Goal: Task Accomplishment & Management: Manage account settings

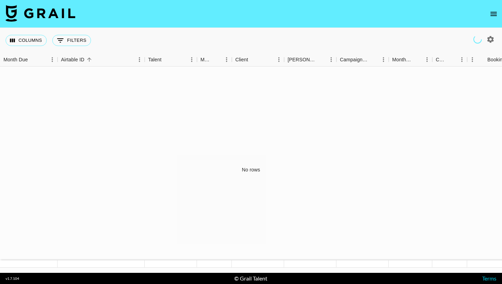
click at [365, 11] on icon "open drawer" at bounding box center [493, 14] width 8 height 8
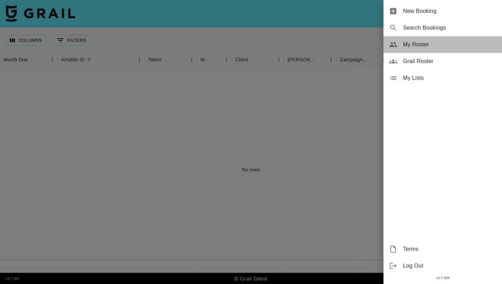
click at [365, 47] on span "My Roster" at bounding box center [449, 44] width 93 height 8
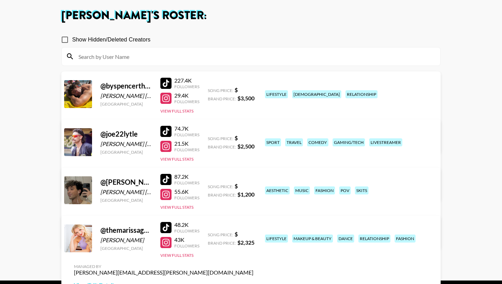
scroll to position [59, 0]
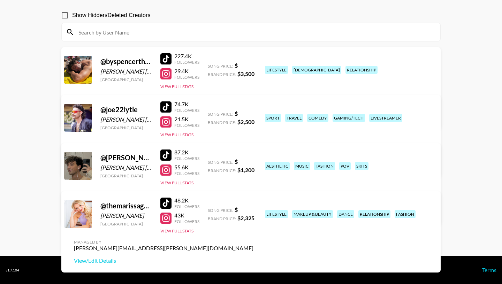
click at [182, 138] on div "@ joe22lytle [PERSON_NAME] [PERSON_NAME] [GEOGRAPHIC_DATA] 74.7K Followers 21.5…" at bounding box center [250, 135] width 379 height 81
click at [253, 161] on link "View/Edit Details" at bounding box center [164, 164] width 180 height 7
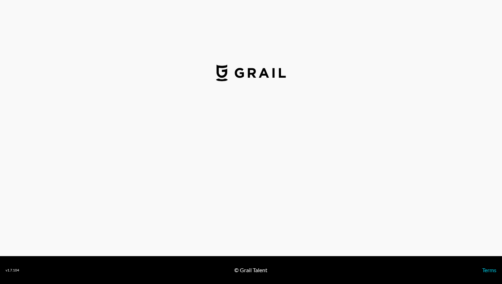
select select "USD"
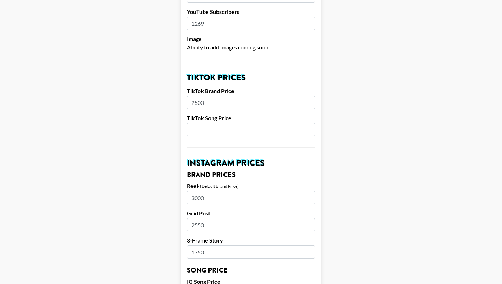
scroll to position [200, 0]
